Goal: Use online tool/utility: Utilize a website feature to perform a specific function

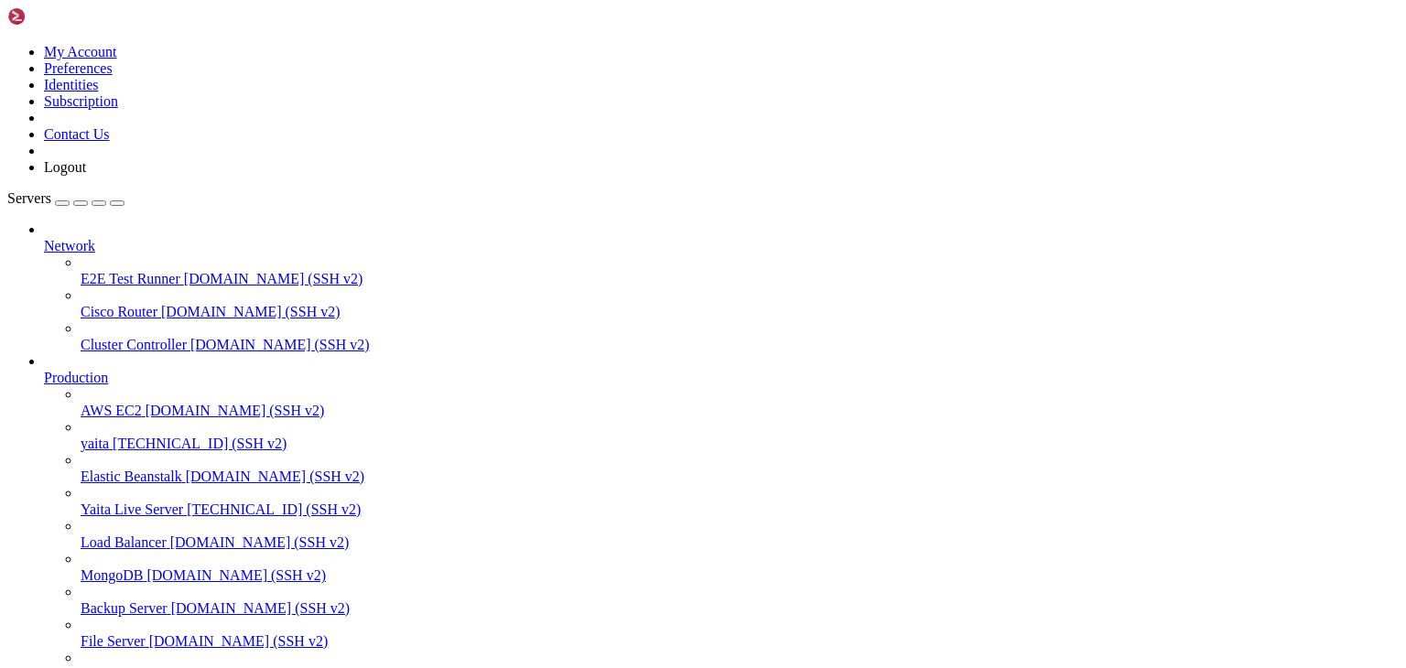
click at [131, 502] on span "Yaita Live Server" at bounding box center [132, 510] width 103 height 16
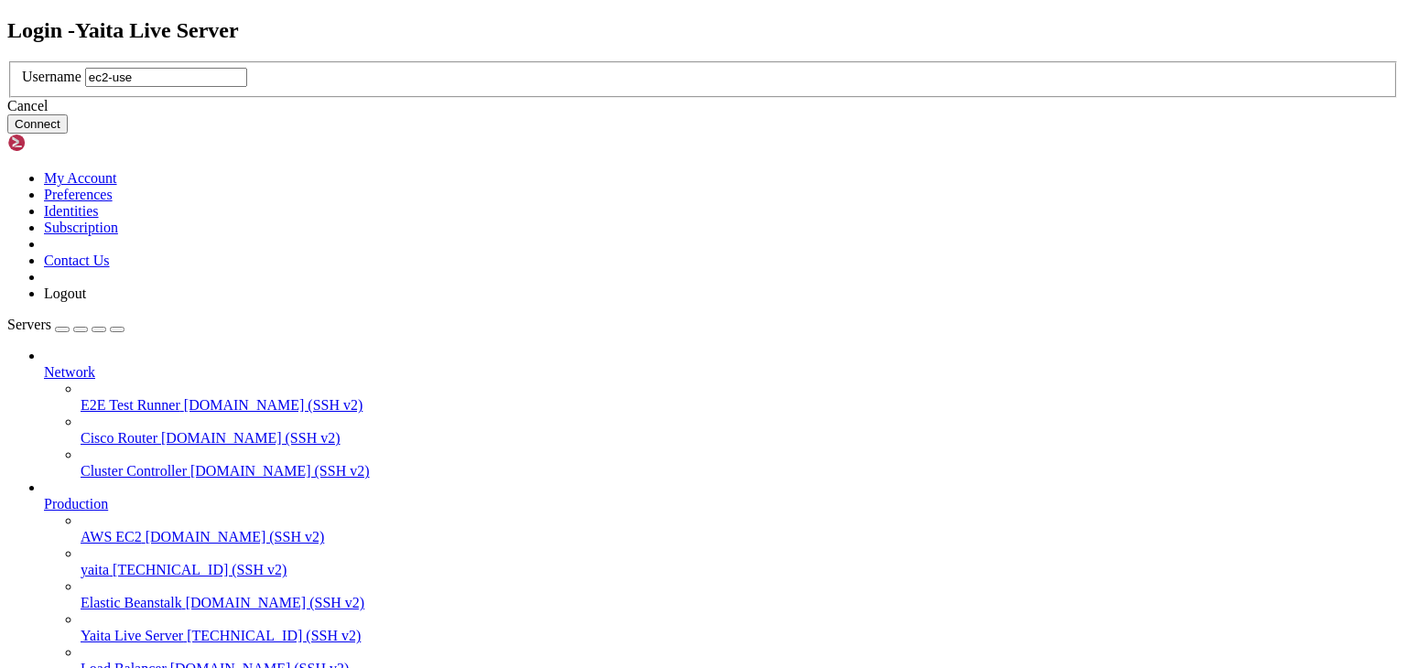
type input "ec2-user"
click button "Connect" at bounding box center [37, 123] width 60 height 19
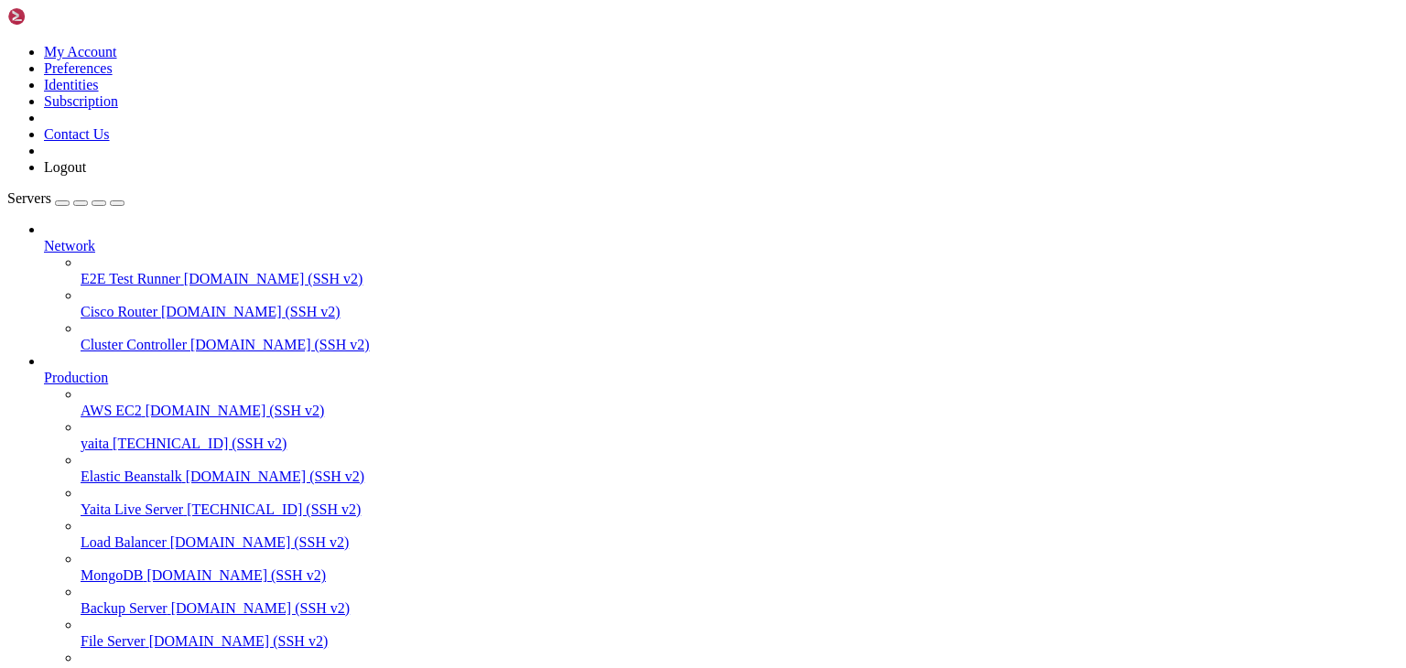
scroll to position [3891, 0]
drag, startPoint x: 68, startPoint y: 1428, endPoint x: 266, endPoint y: 1430, distance: 198.7
drag, startPoint x: 69, startPoint y: 1321, endPoint x: 287, endPoint y: 1318, distance: 218.8
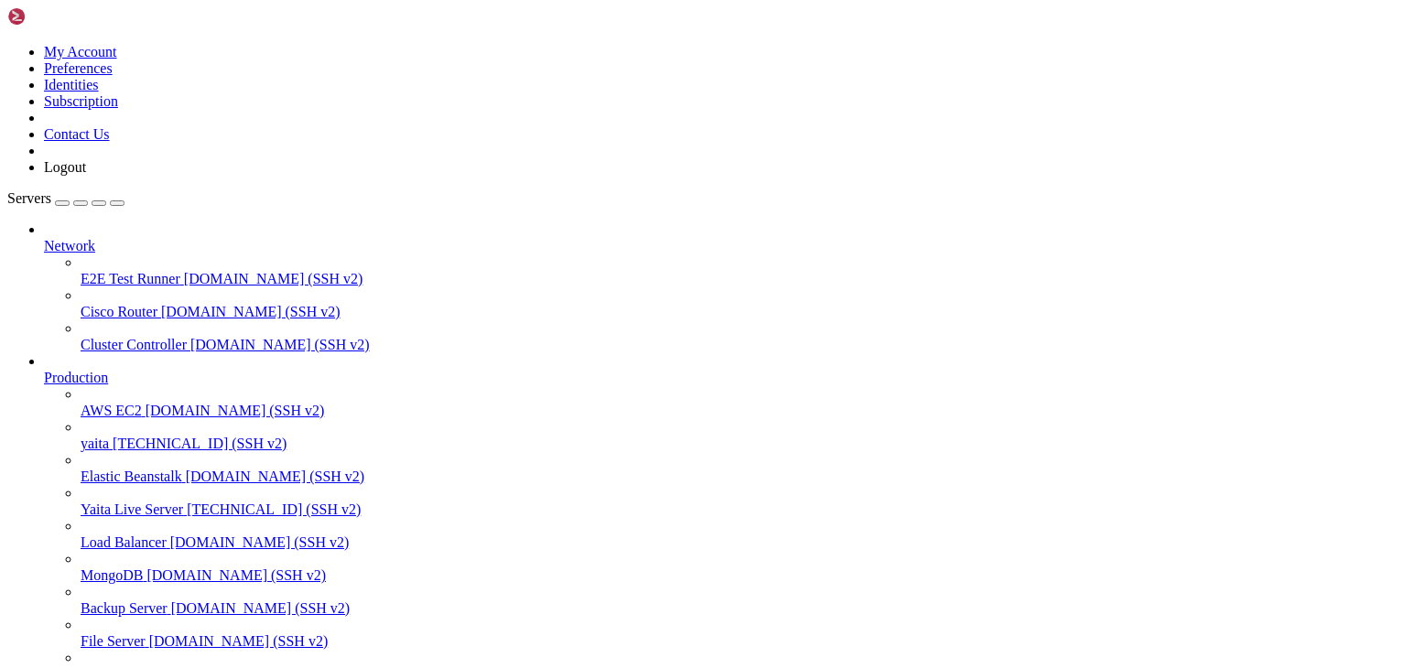
drag, startPoint x: 1174, startPoint y: 1403, endPoint x: 1183, endPoint y: 1227, distance: 176.9
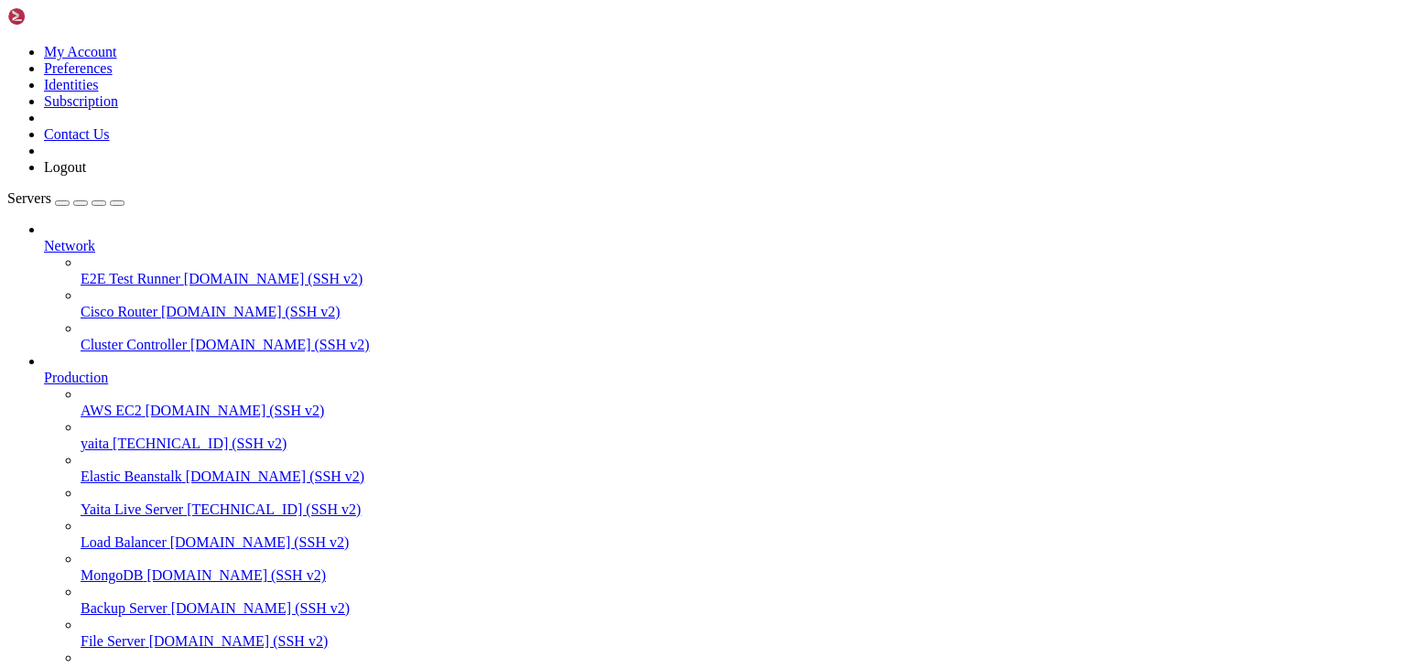
scroll to position [0, 0]
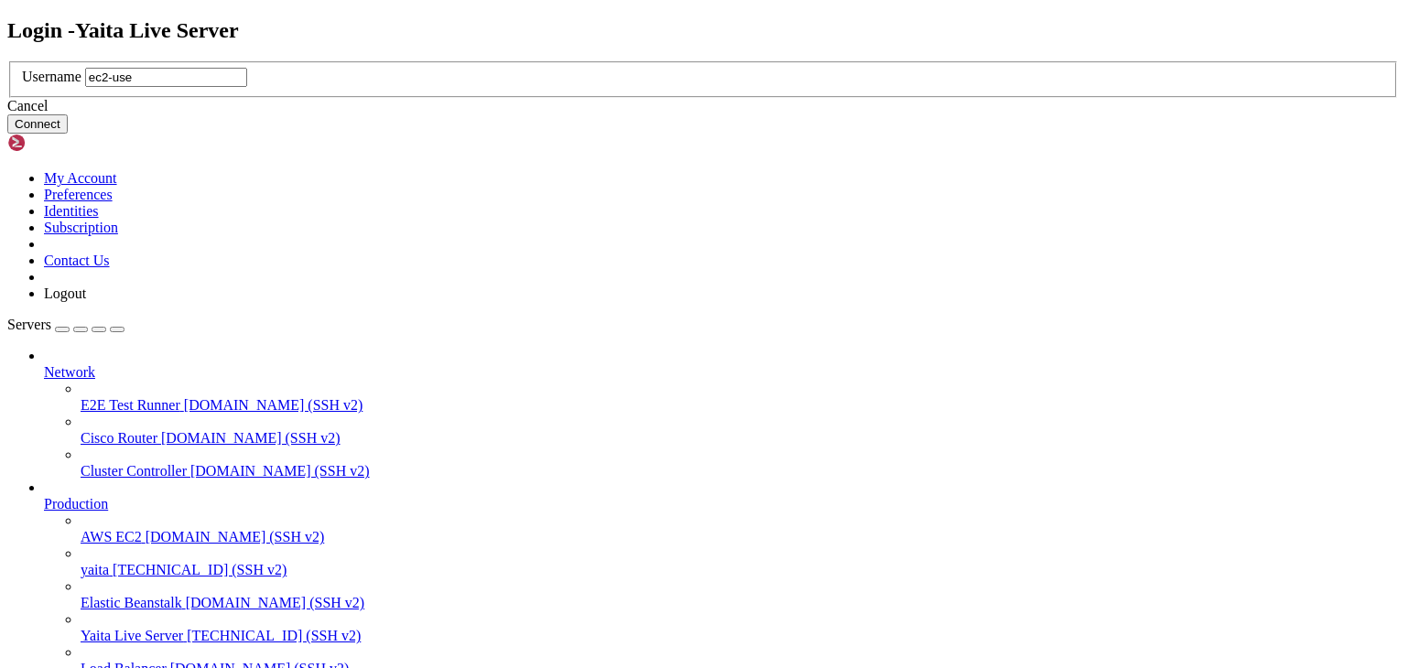
type input "ec2-user"
click button "Connect" at bounding box center [37, 123] width 60 height 19
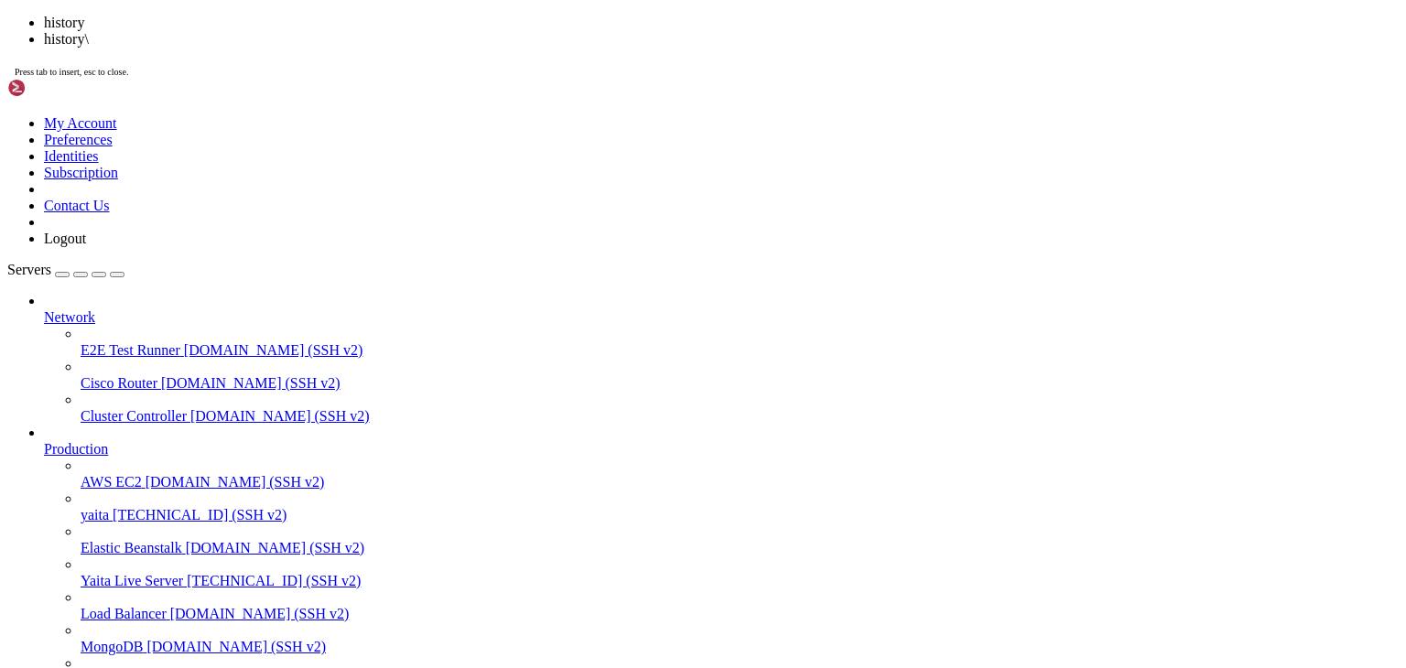
scroll to position [4015, 0]
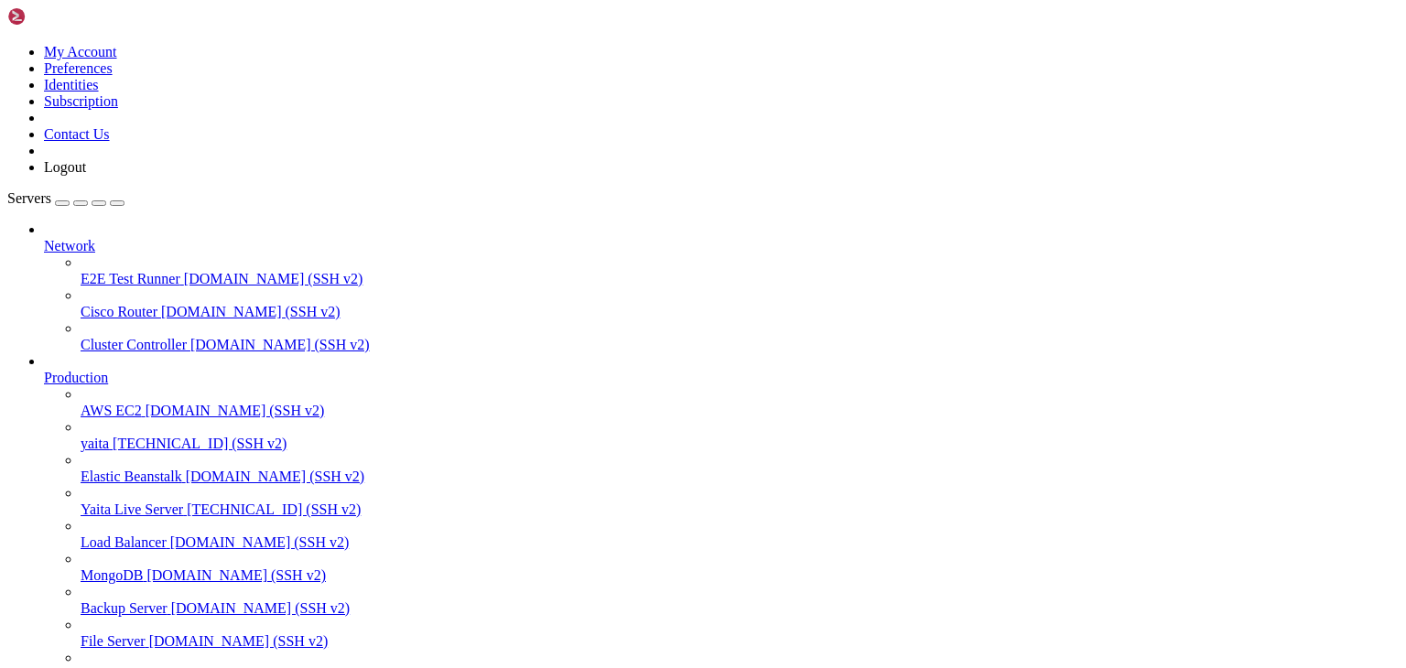
drag, startPoint x: 336, startPoint y: 1615, endPoint x: 69, endPoint y: 1619, distance: 267.3
drag, startPoint x: 168, startPoint y: 1353, endPoint x: 249, endPoint y: 1355, distance: 81.5
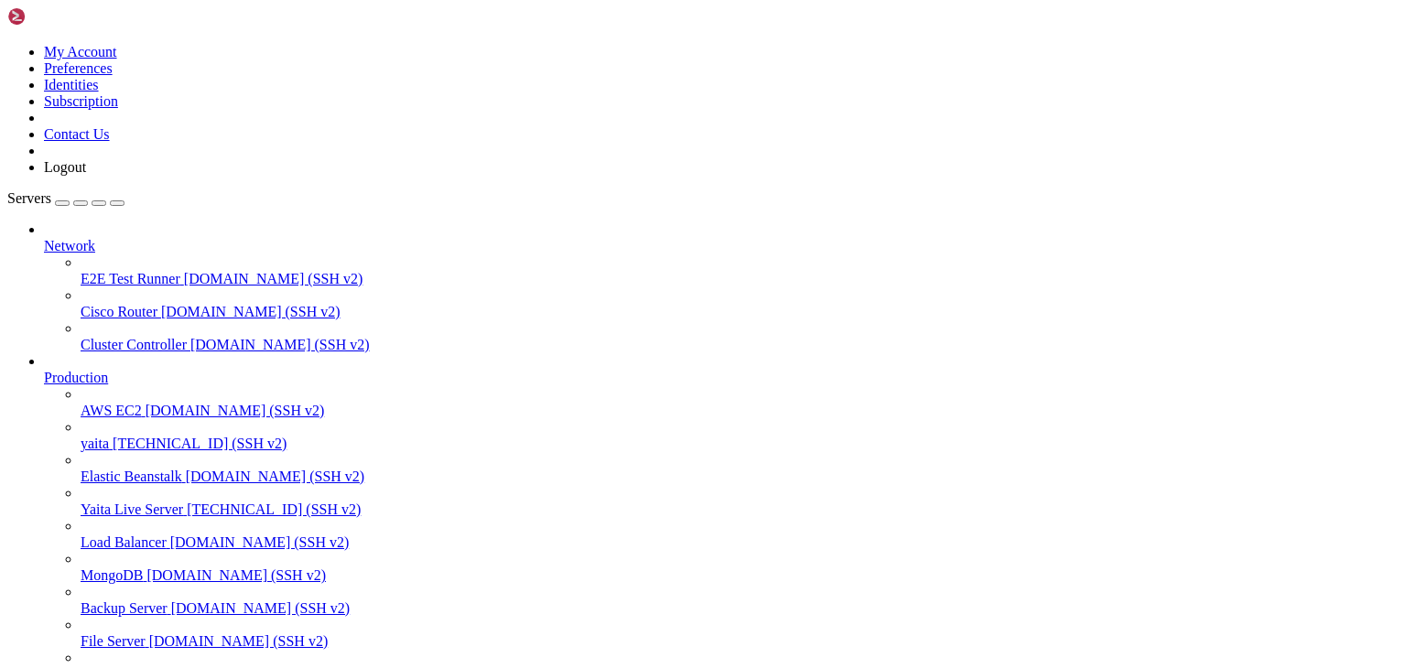
drag, startPoint x: 83, startPoint y: 1381, endPoint x: 256, endPoint y: 1376, distance: 173.1
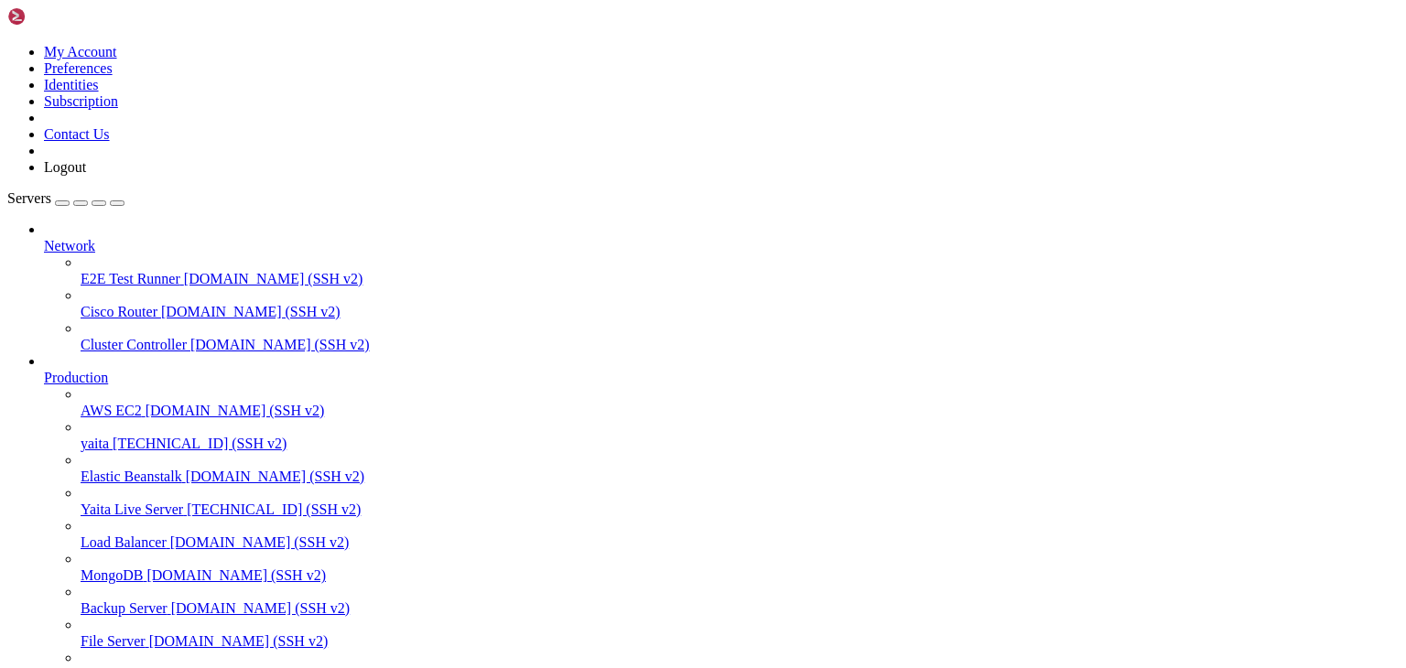
drag, startPoint x: 81, startPoint y: 1648, endPoint x: 325, endPoint y: 1642, distance: 243.6
drag, startPoint x: 14, startPoint y: 1413, endPoint x: 626, endPoint y: 1645, distance: 654.8
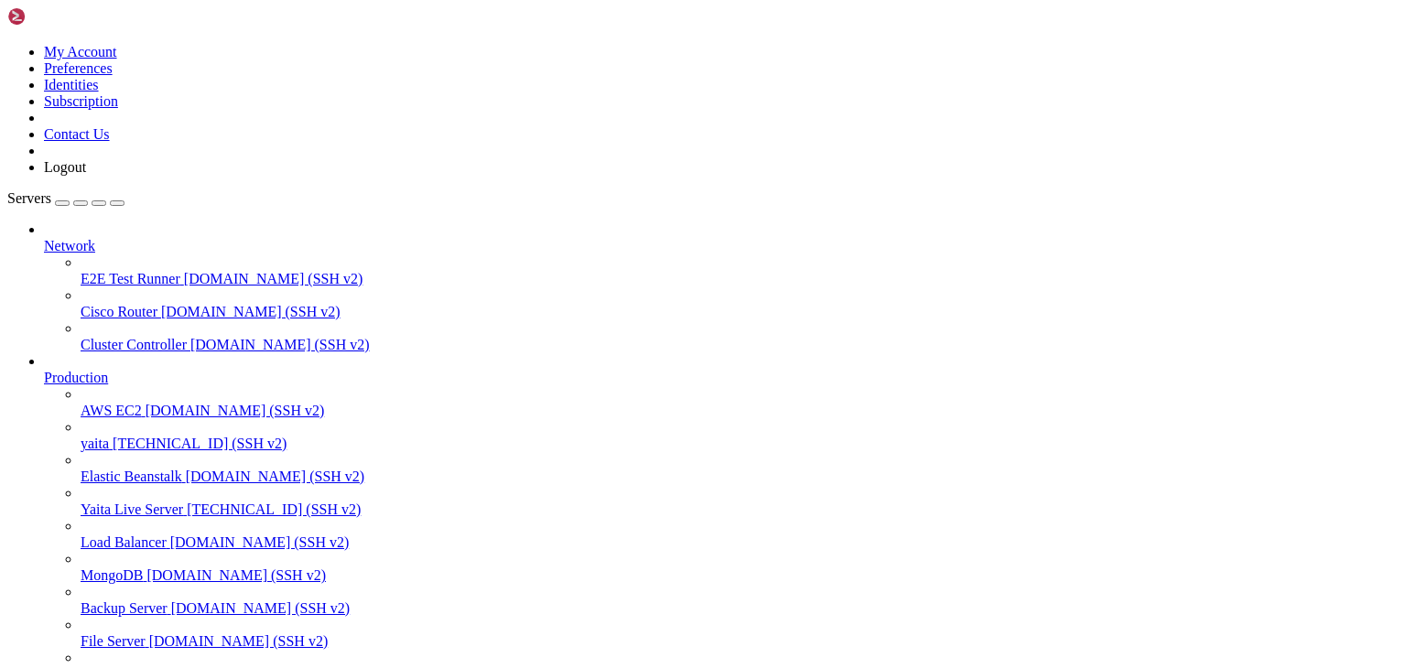
scroll to position [591, 0]
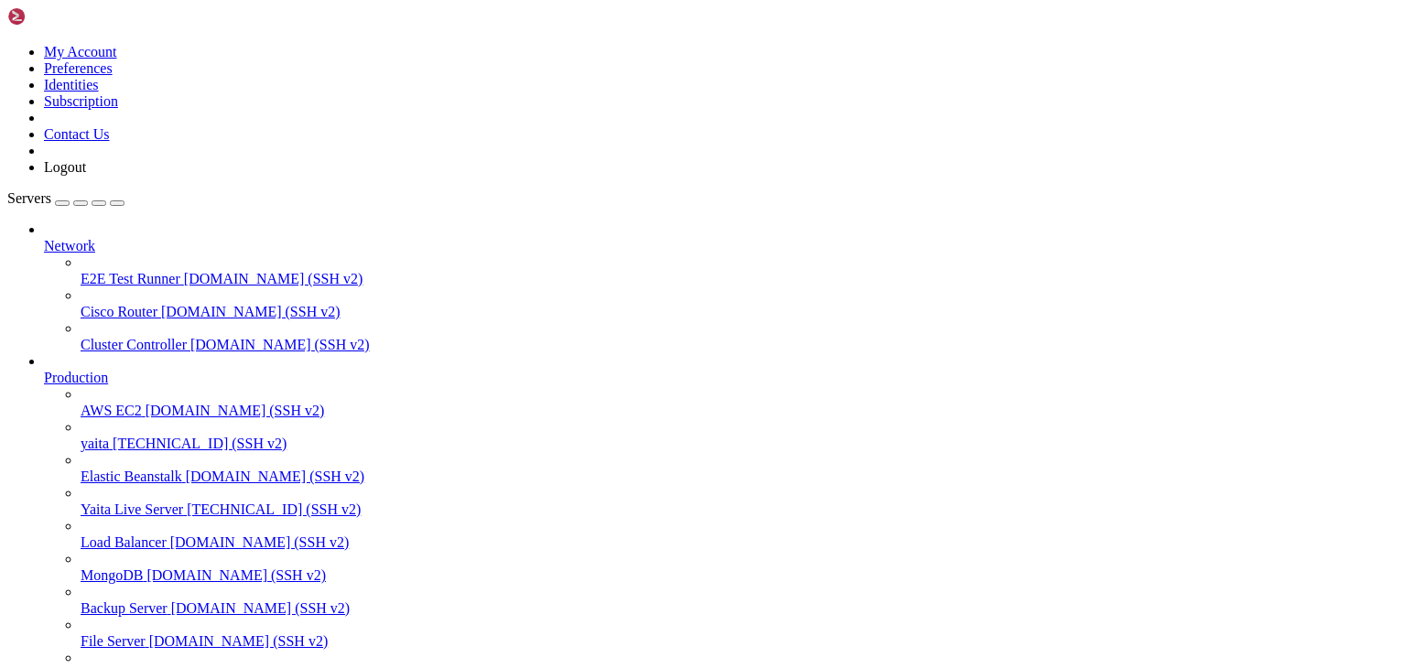
drag, startPoint x: 13, startPoint y: 1412, endPoint x: 317, endPoint y: 1568, distance: 341.9
drag, startPoint x: 593, startPoint y: 1634, endPoint x: 17, endPoint y: 1420, distance: 614.4
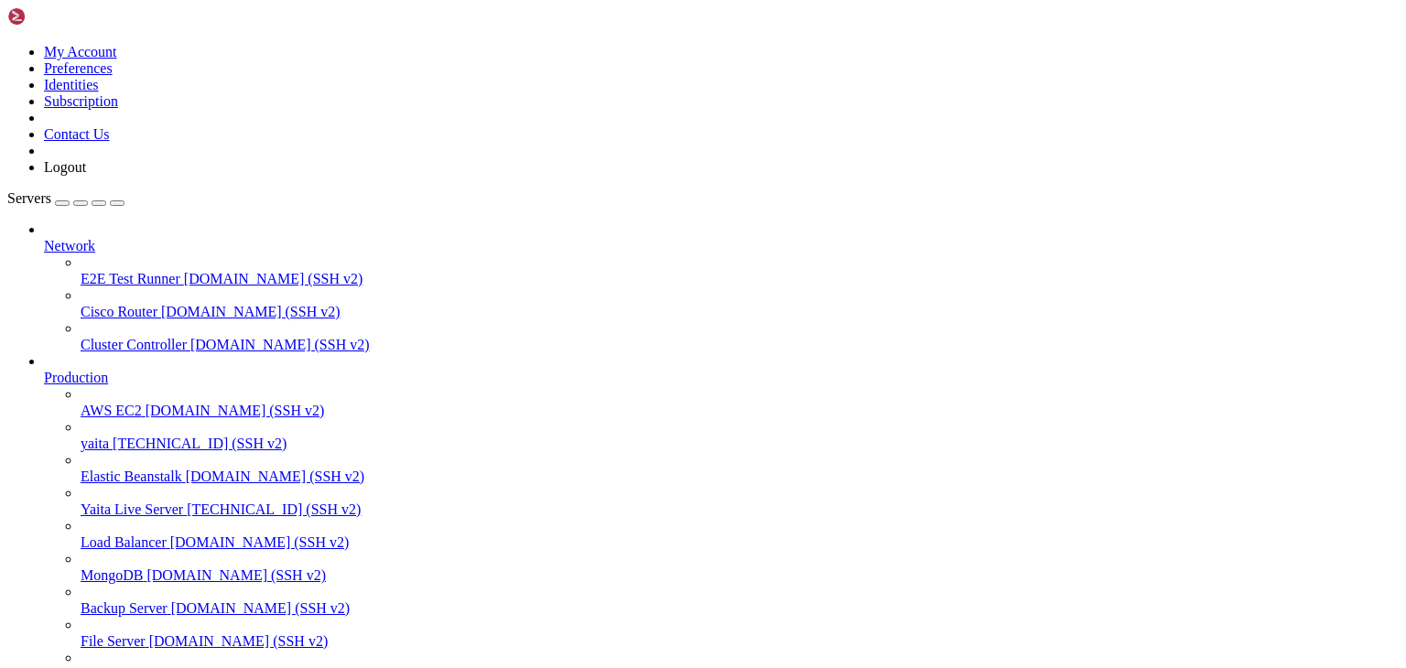
drag, startPoint x: 559, startPoint y: 1654, endPoint x: 16, endPoint y: 1415, distance: 594.0
copy div "onfig - Request GET /api/merchants/register - Authorization header missing [DAT…"
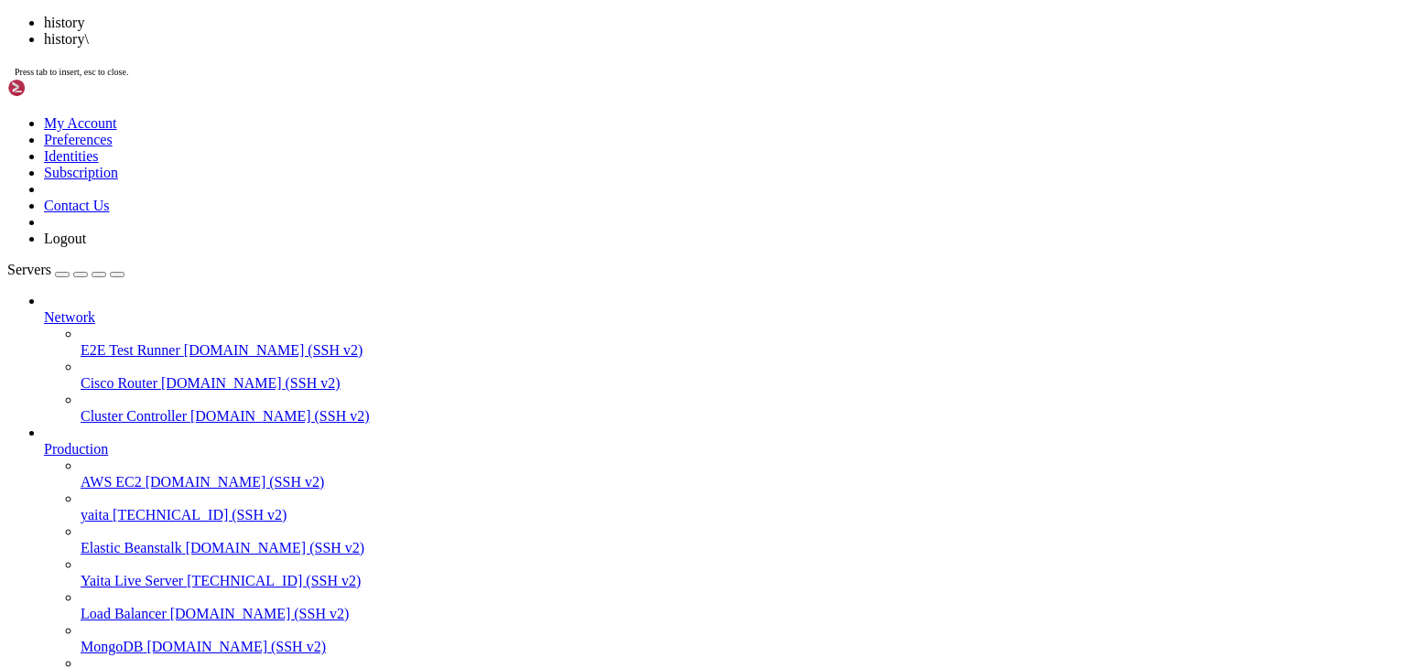
scroll to position [7143, 0]
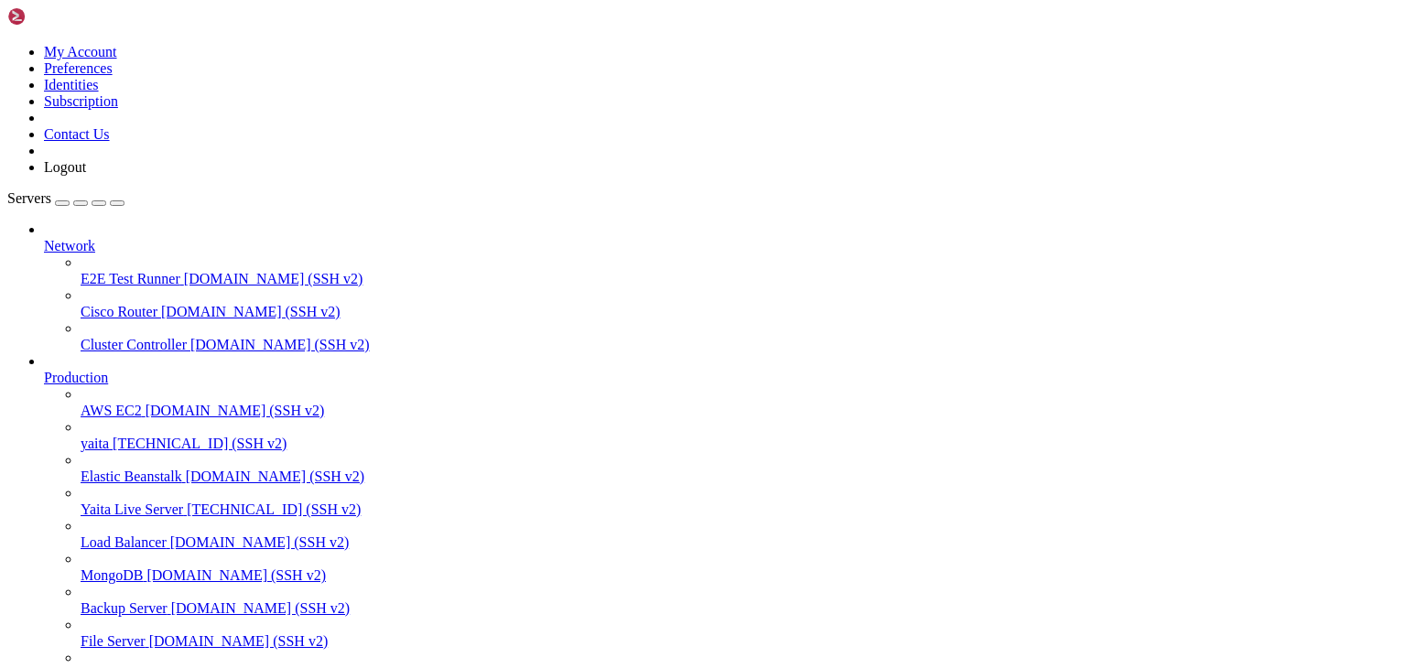
drag, startPoint x: 69, startPoint y: 1494, endPoint x: 342, endPoint y: 1491, distance: 273.7
